Goal: Transaction & Acquisition: Purchase product/service

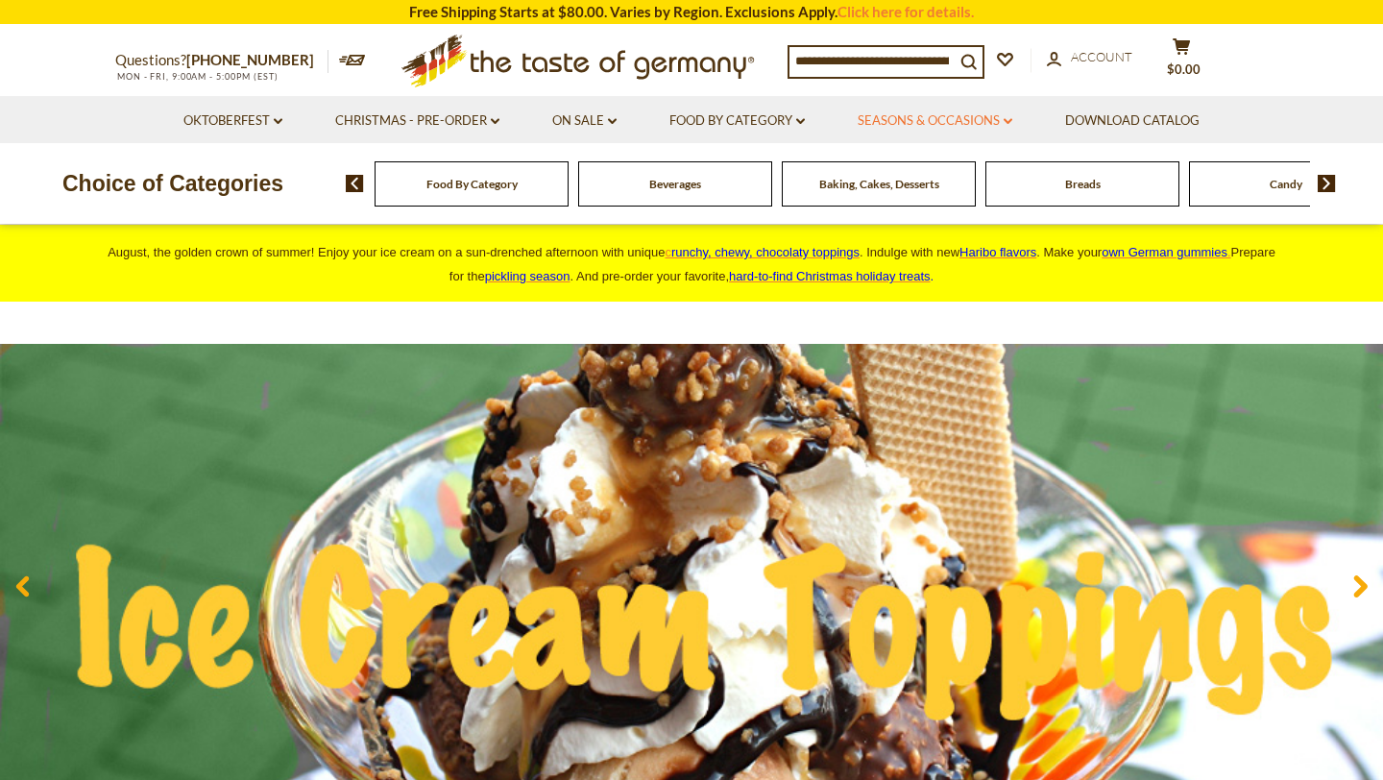
click at [883, 110] on link "Seasons & Occasions dropdown_arrow" at bounding box center [935, 120] width 155 height 21
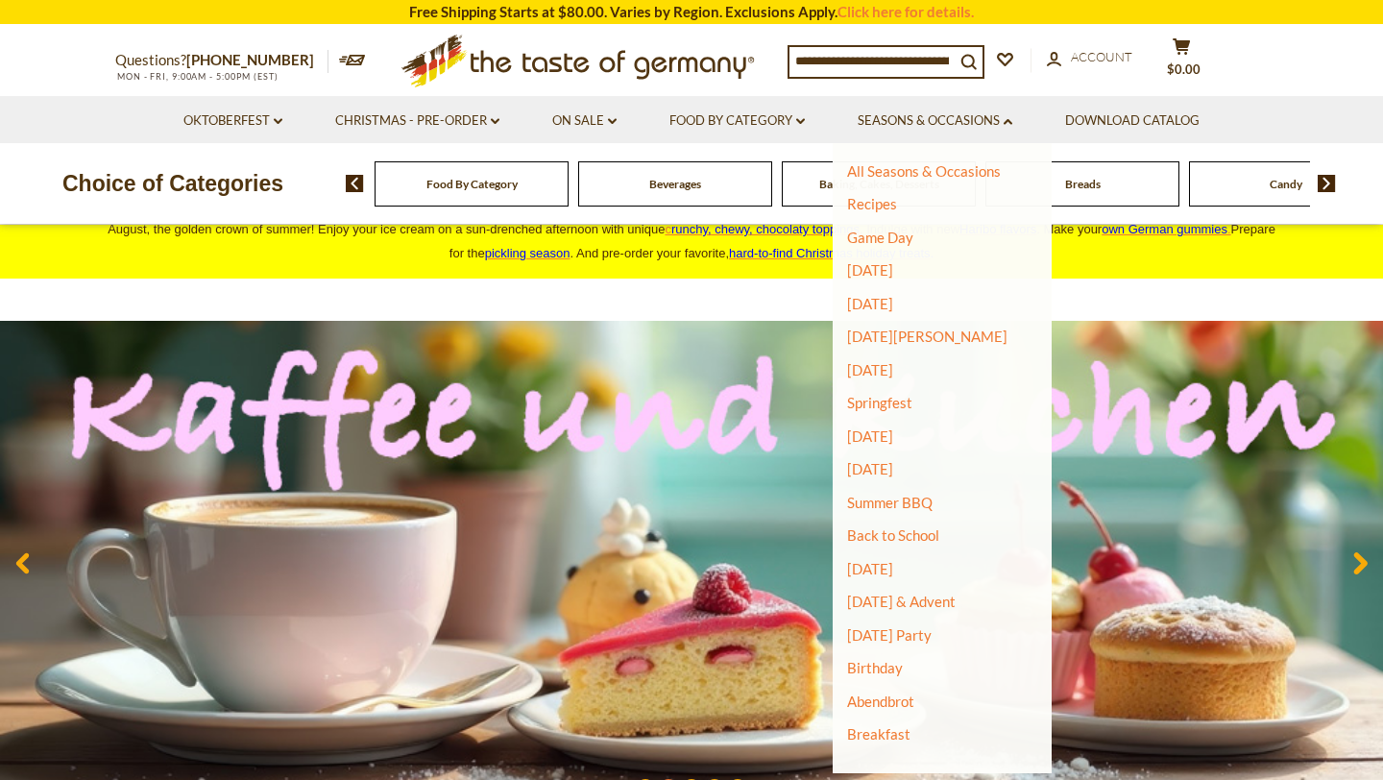
scroll to position [21, 0]
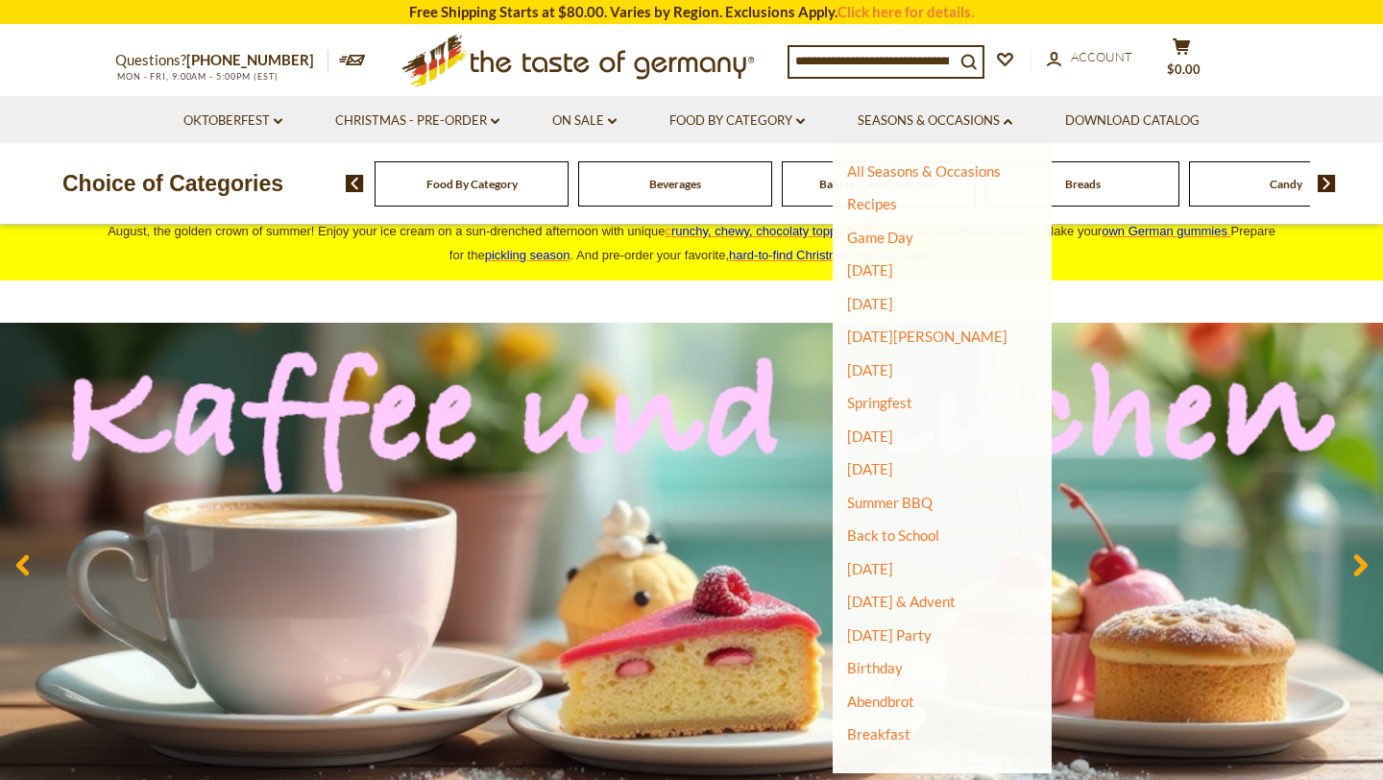
click at [732, 132] on li "Food By Category dropdown_arrow All Food By Category Taste of Germany Collectio…" at bounding box center [736, 119] width 185 height 47
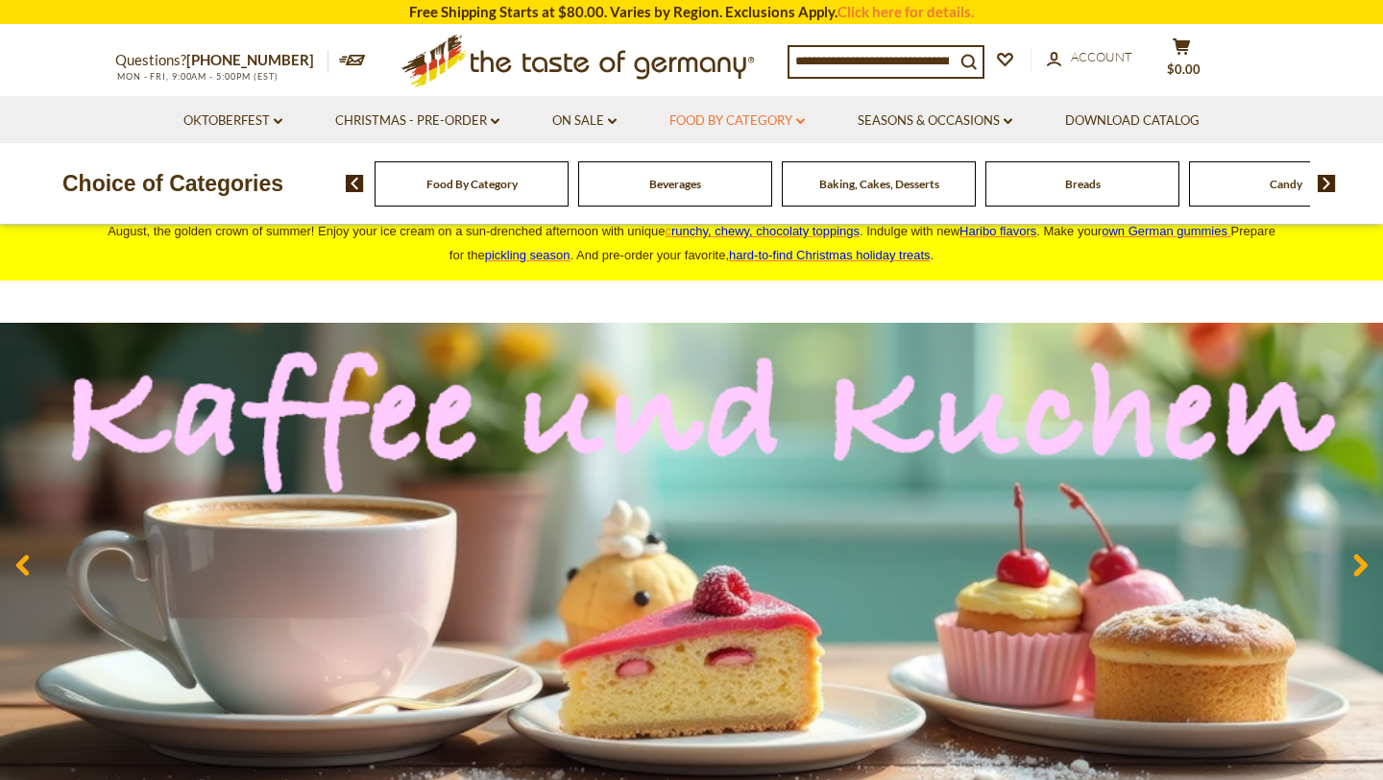
click at [735, 123] on link "Food By Category dropdown_arrow" at bounding box center [736, 120] width 135 height 21
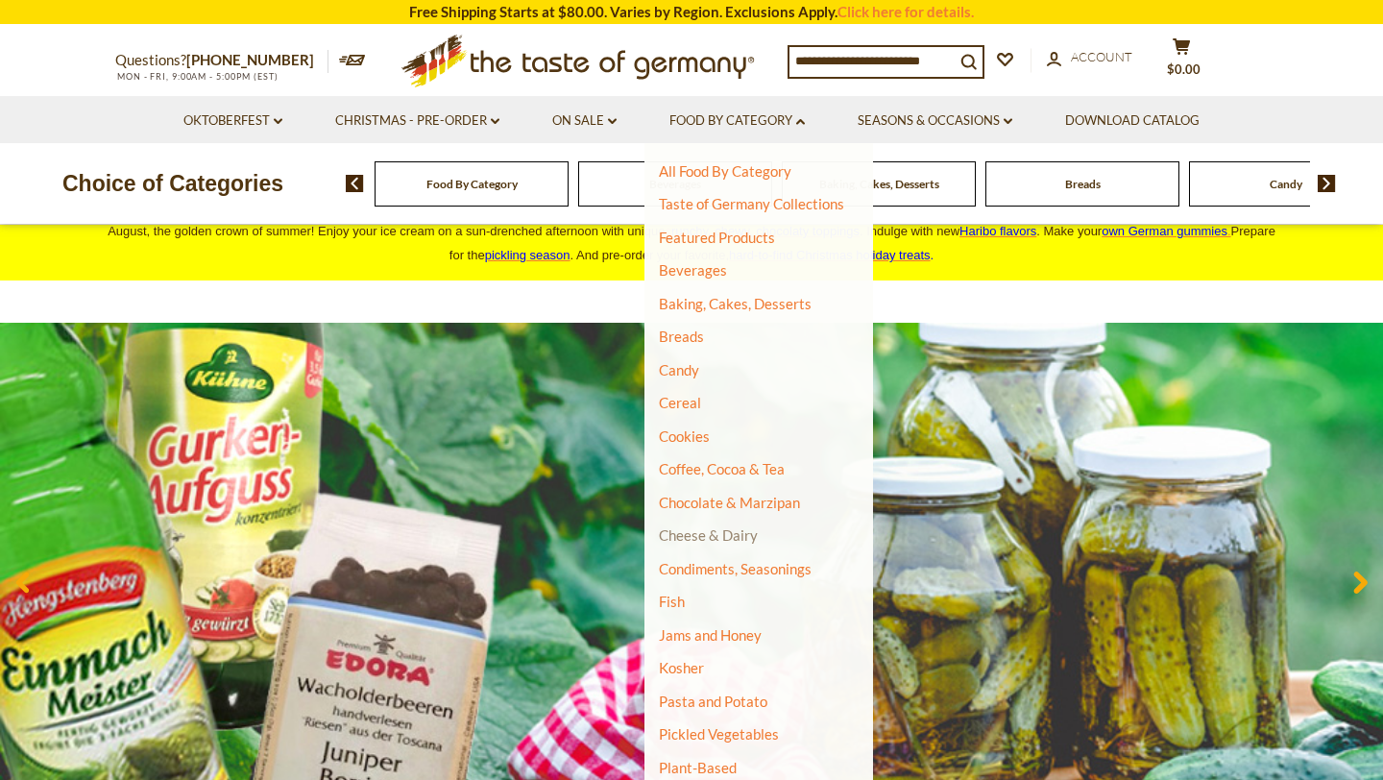
click at [687, 543] on link "Cheese & Dairy" at bounding box center [708, 534] width 99 height 17
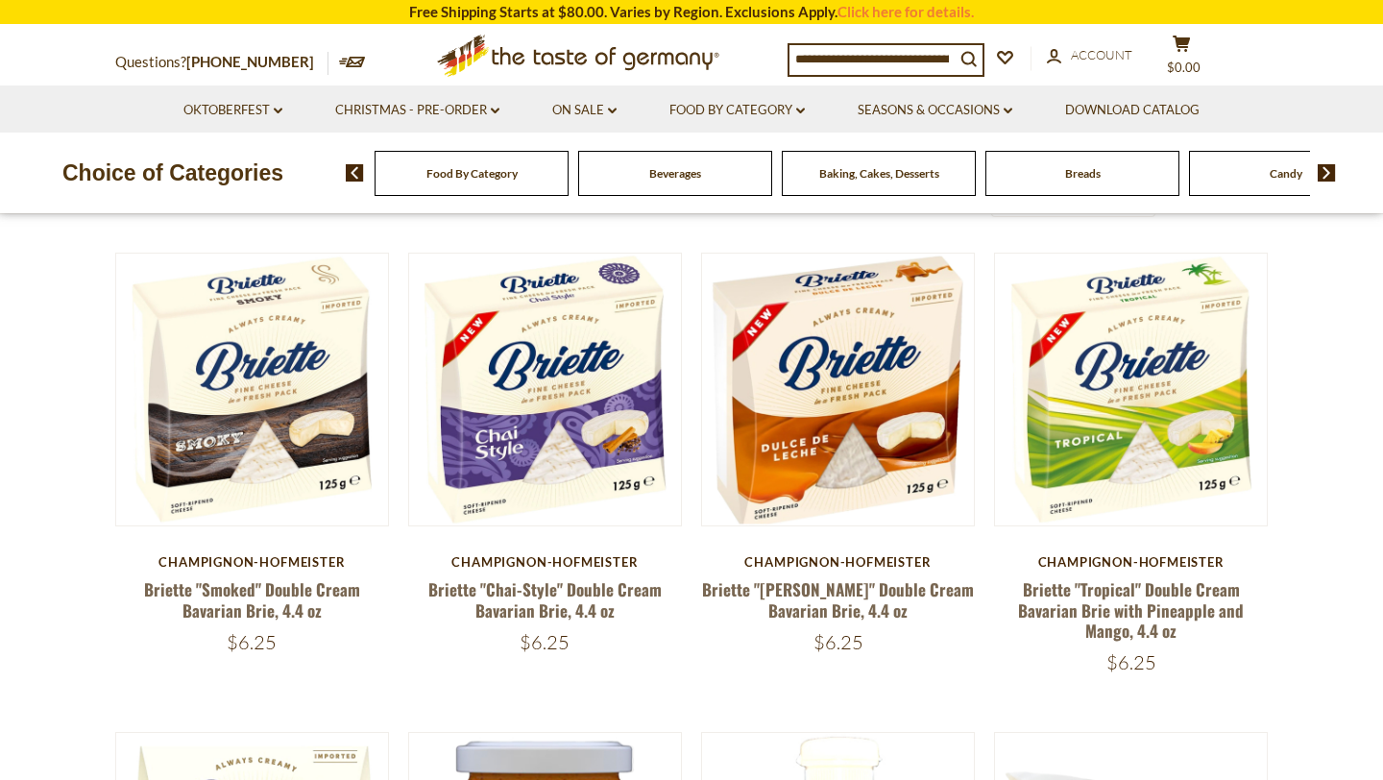
scroll to position [532, 0]
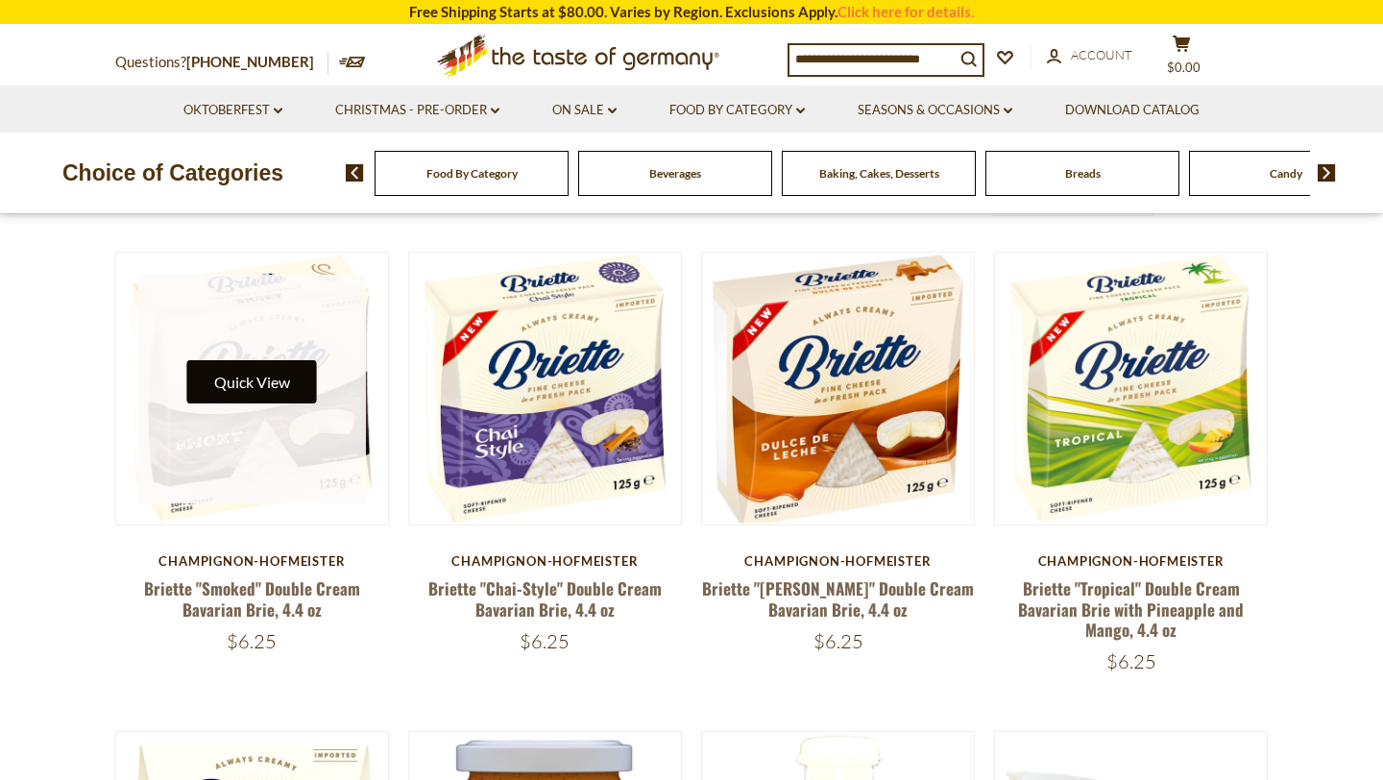
click at [288, 394] on button "Quick View" at bounding box center [252, 381] width 130 height 43
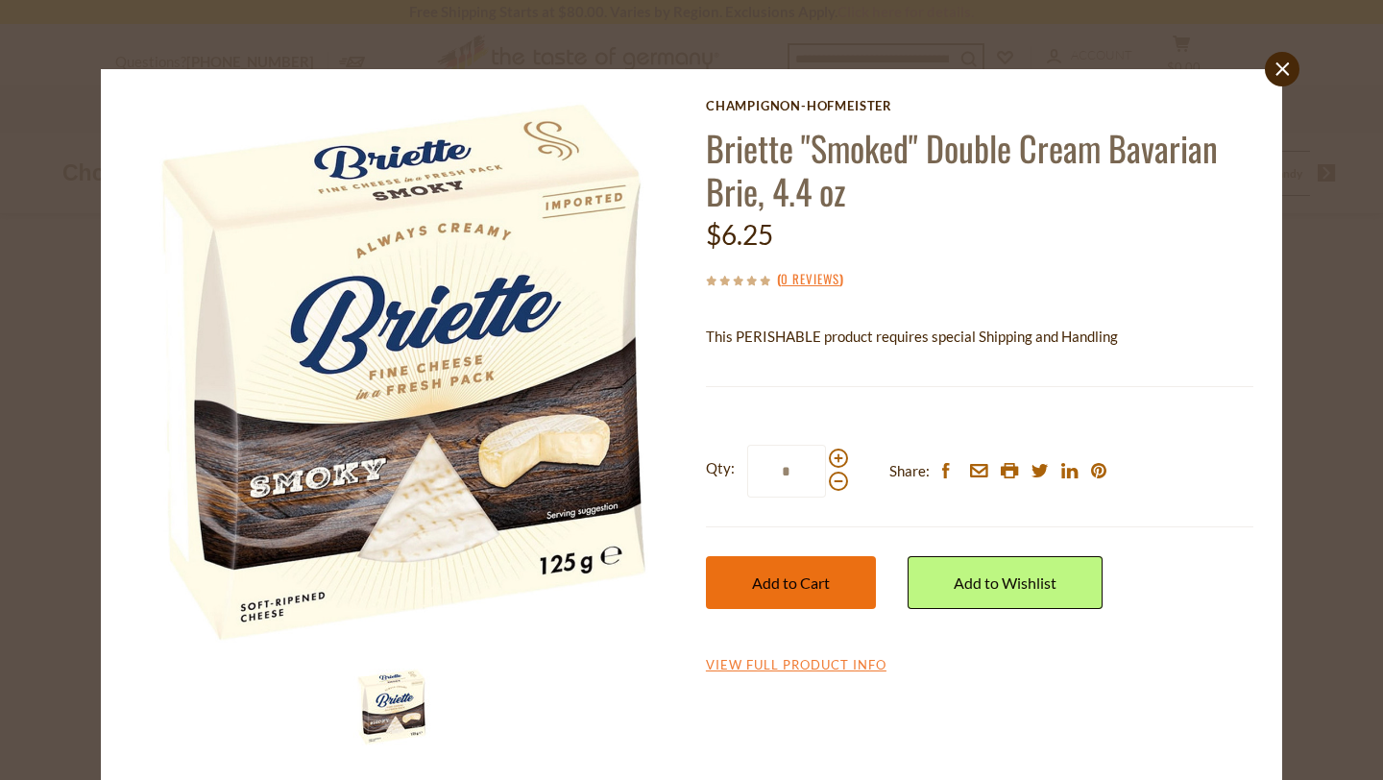
click at [781, 577] on span "Add to Cart" at bounding box center [791, 582] width 78 height 18
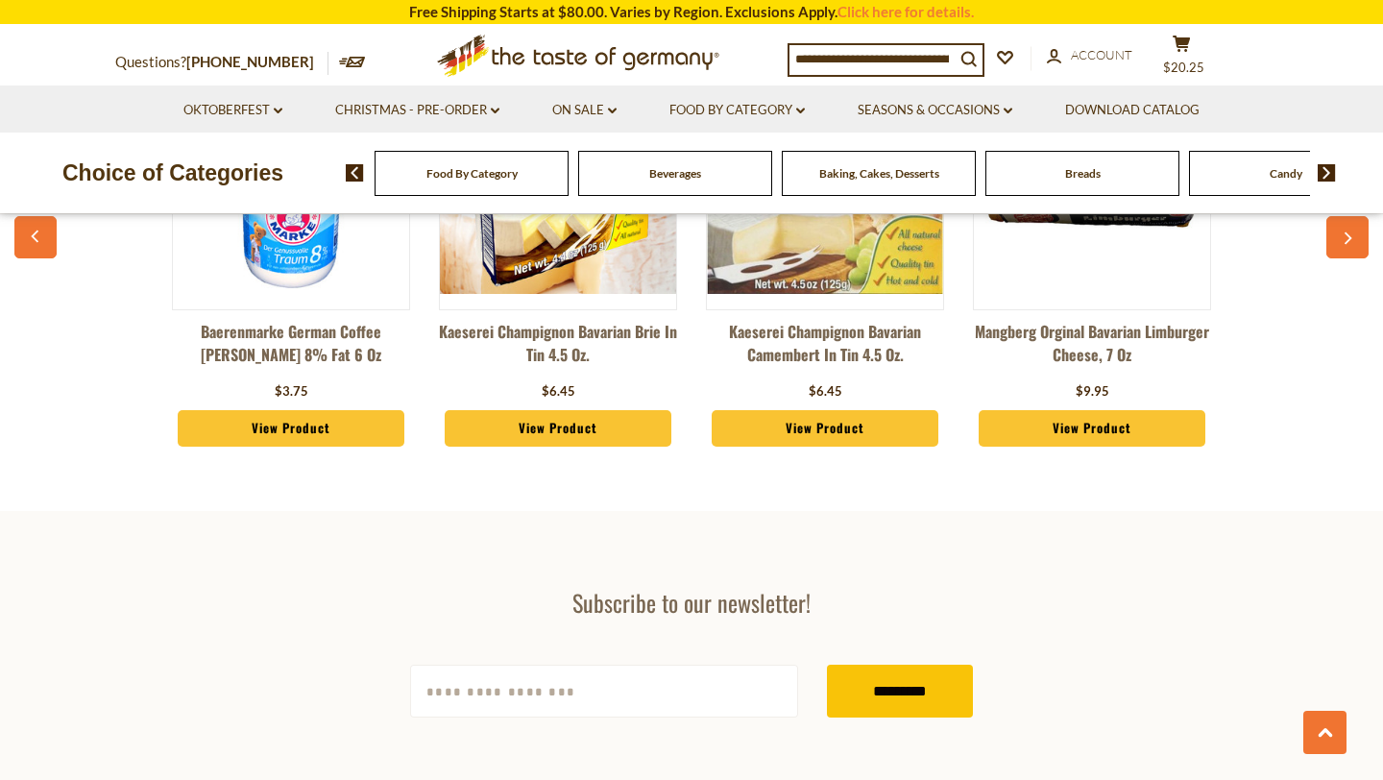
scroll to position [3276, 0]
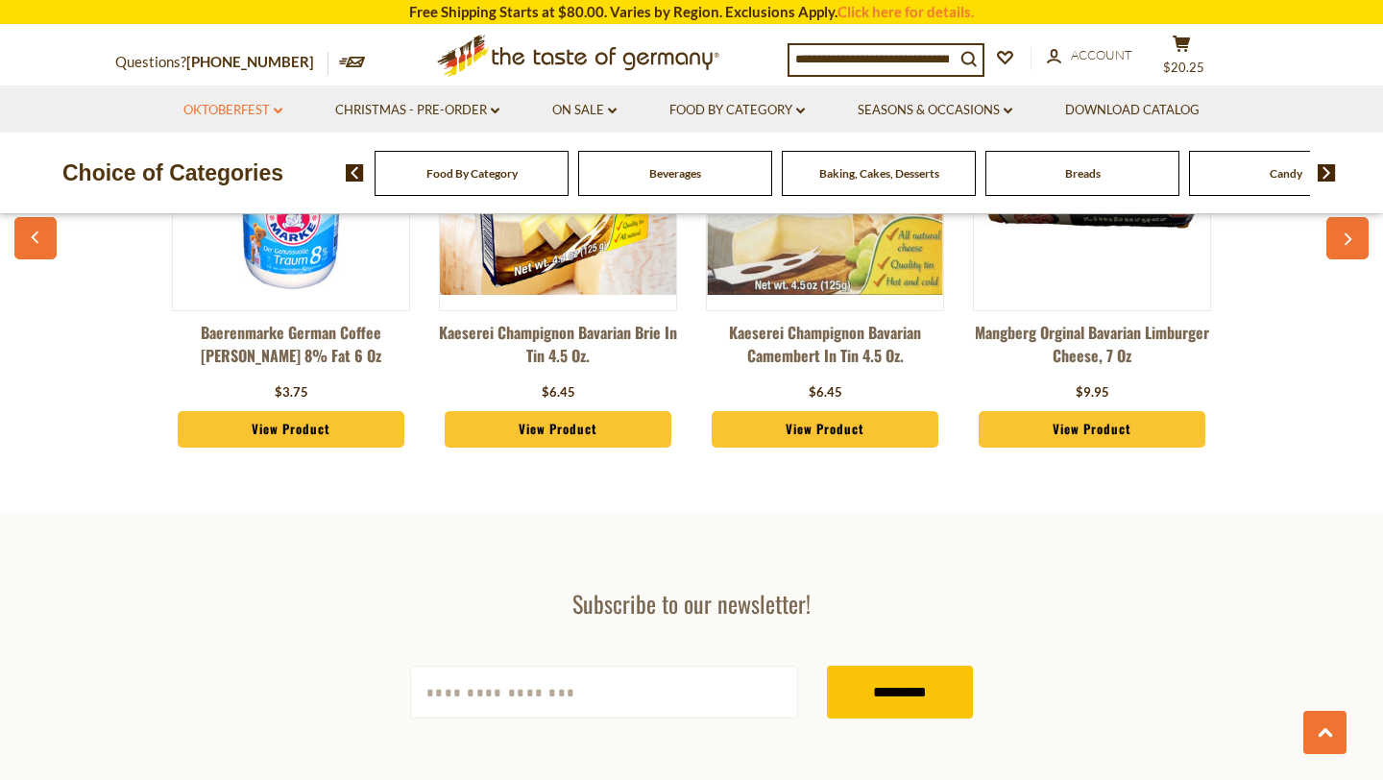
click at [249, 117] on link "Oktoberfest dropdown_arrow" at bounding box center [232, 110] width 99 height 21
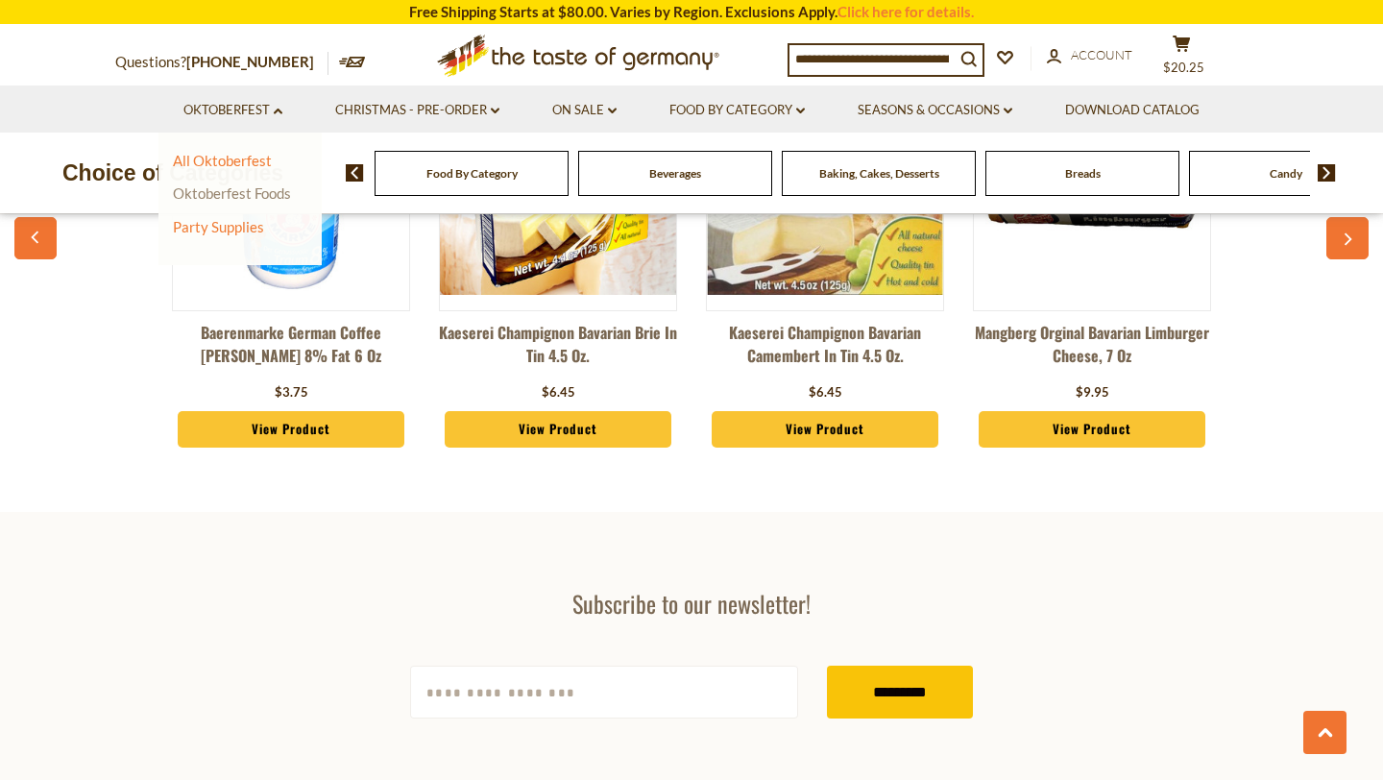
click at [241, 193] on link "Oktoberfest Foods" at bounding box center [232, 192] width 118 height 17
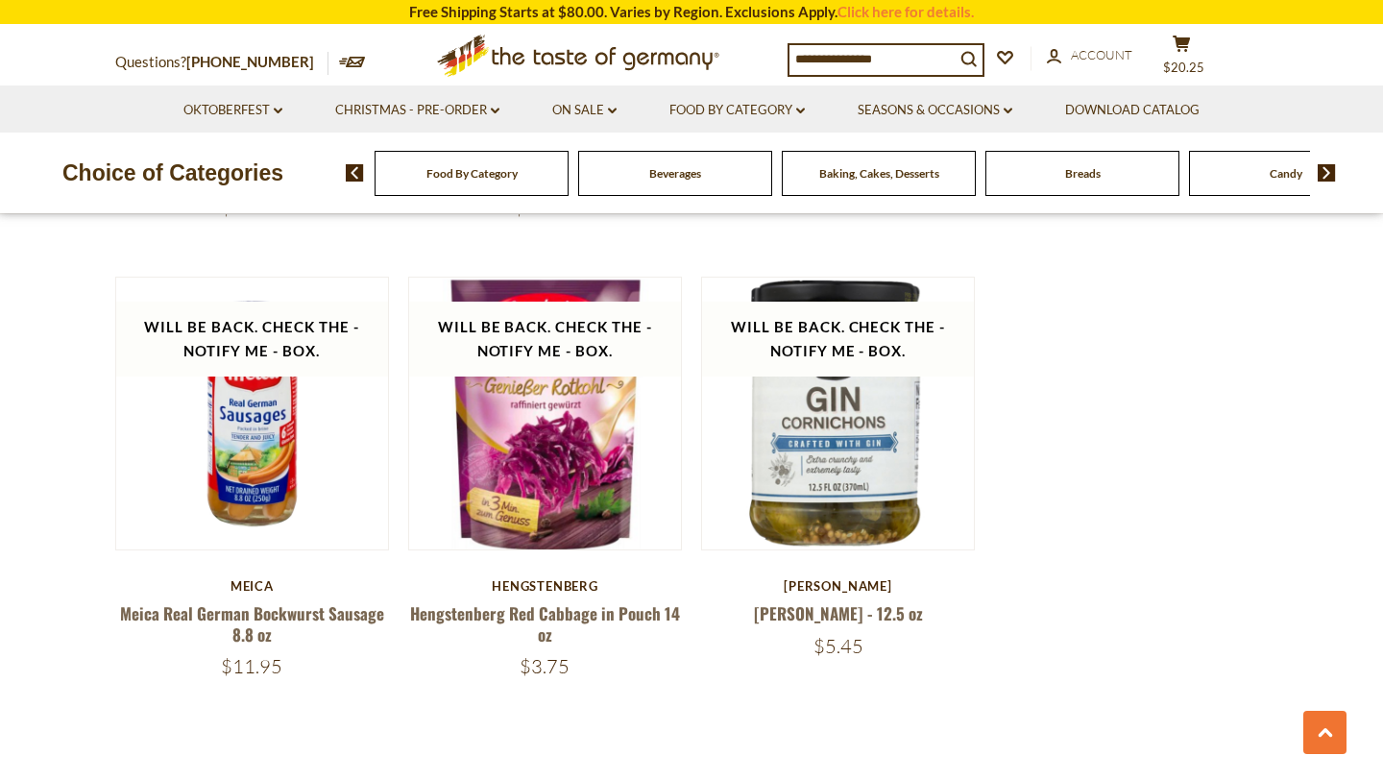
scroll to position [3023, 0]
